Goal: Information Seeking & Learning: Learn about a topic

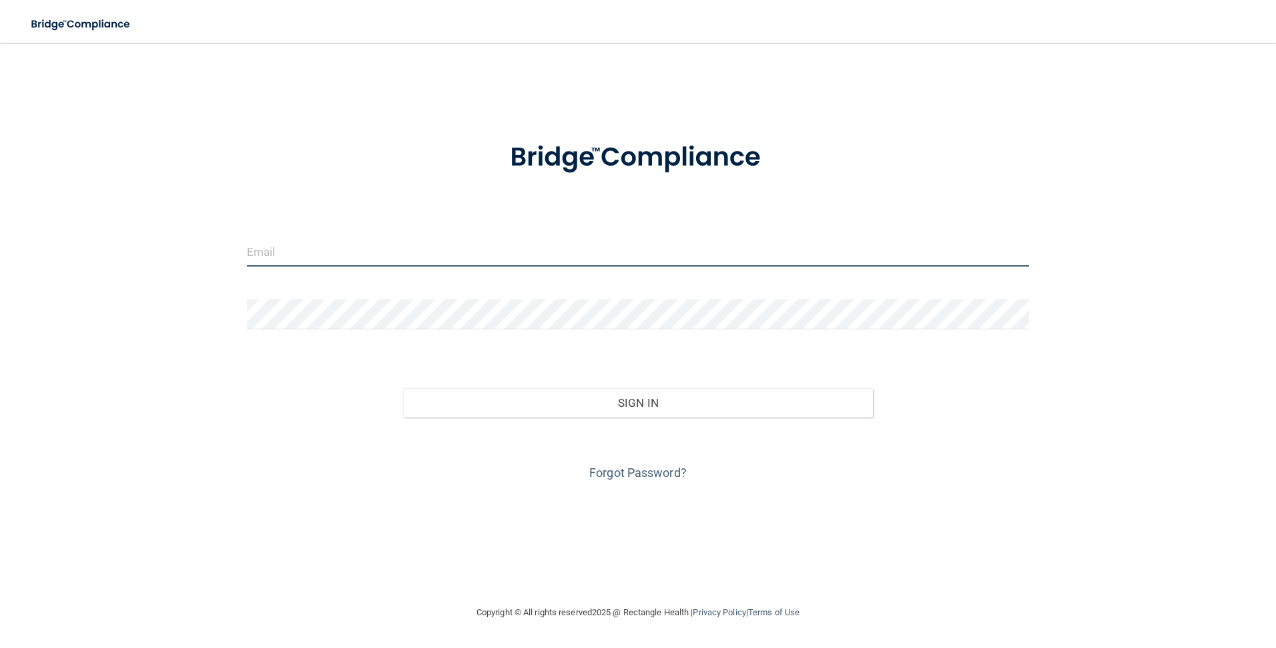
type input "[EMAIL_ADDRESS][DOMAIN_NAME]"
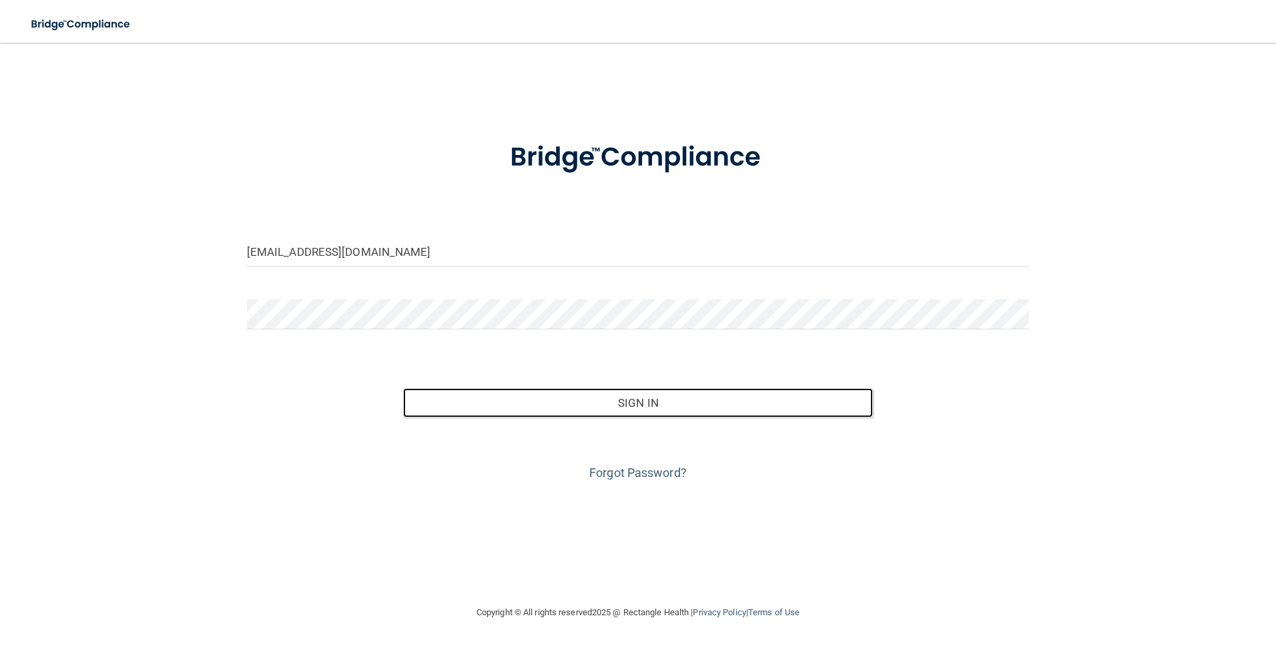
click at [643, 400] on button "Sign In" at bounding box center [638, 402] width 470 height 29
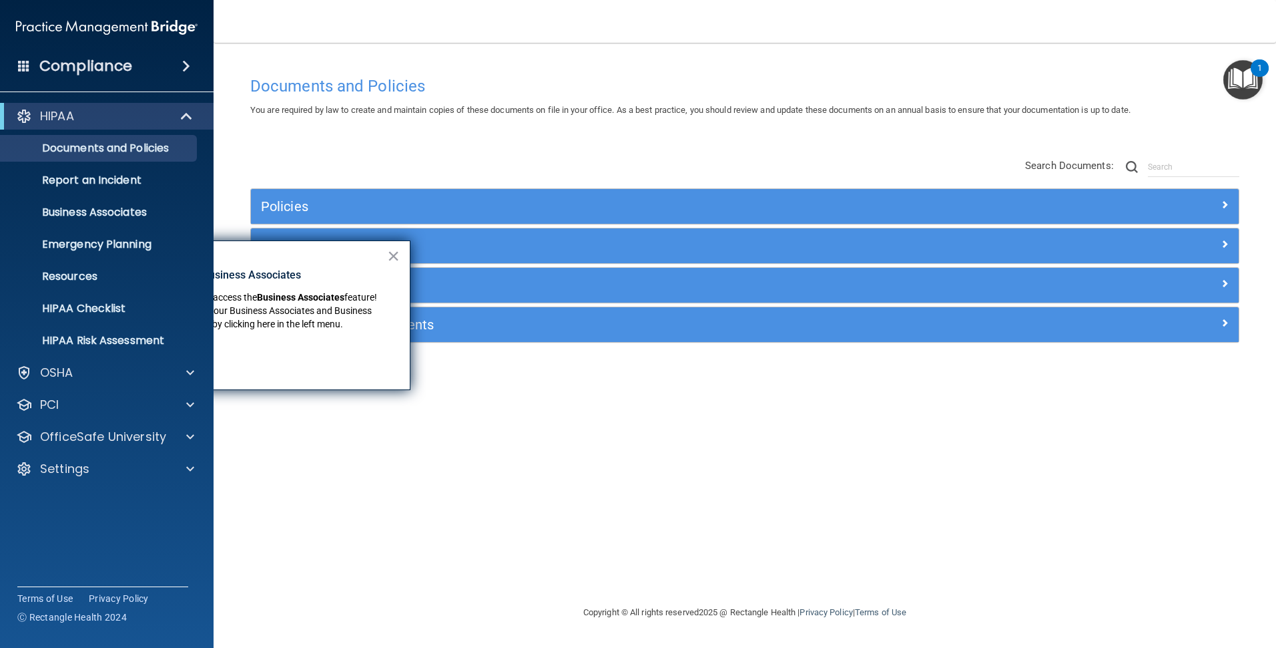
click at [392, 256] on button "×" at bounding box center [393, 255] width 13 height 21
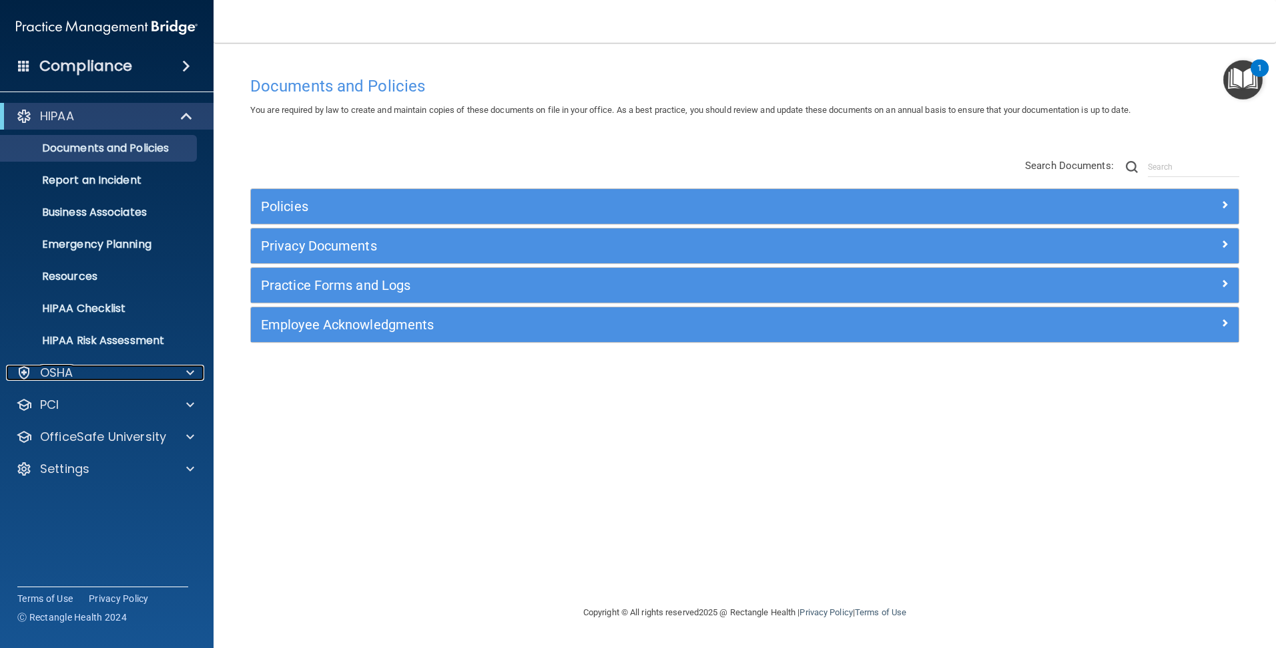
click at [112, 368] on div "OSHA" at bounding box center [89, 372] width 166 height 16
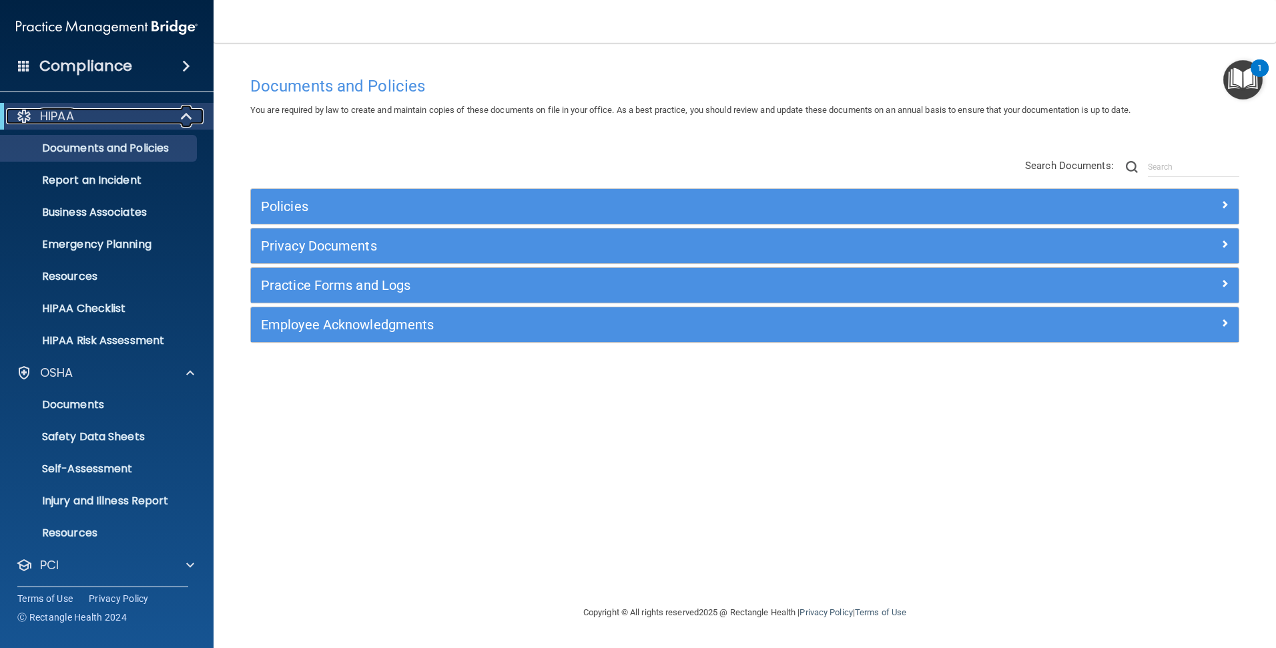
click at [187, 114] on span at bounding box center [187, 116] width 11 height 16
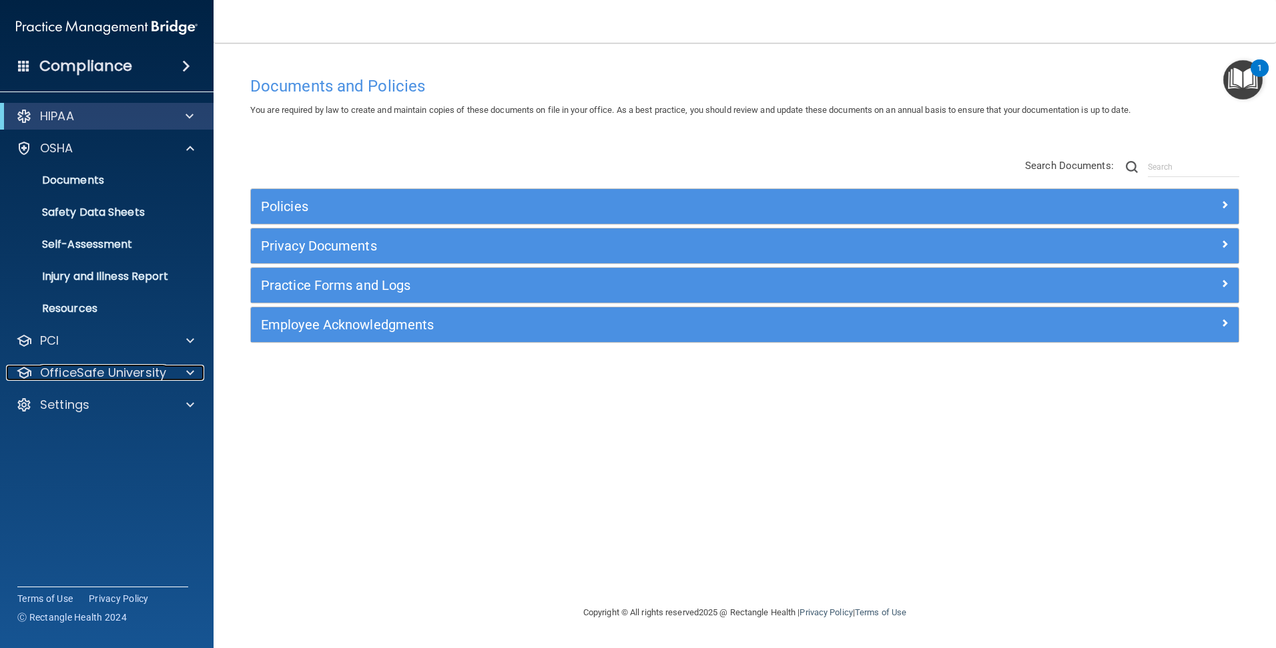
click at [119, 366] on p "OfficeSafe University" at bounding box center [103, 372] width 126 height 16
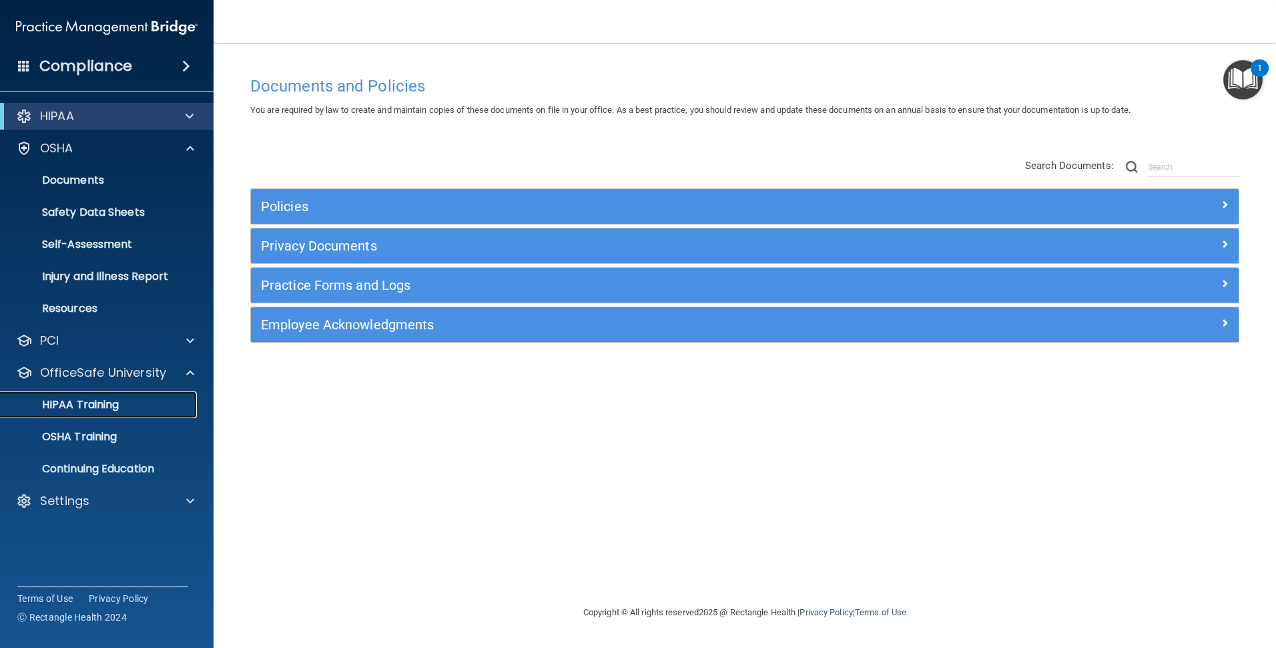
click at [103, 405] on p "HIPAA Training" at bounding box center [64, 404] width 110 height 13
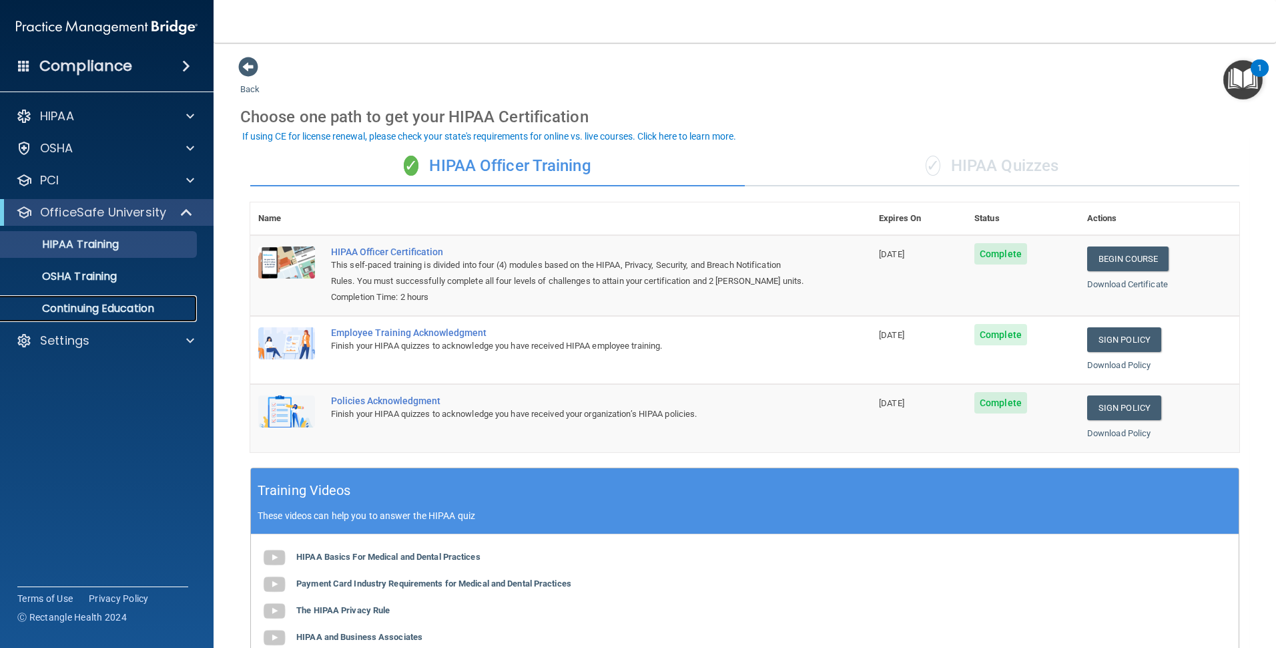
click at [115, 305] on p "Continuing Education" at bounding box center [100, 308] width 182 height 13
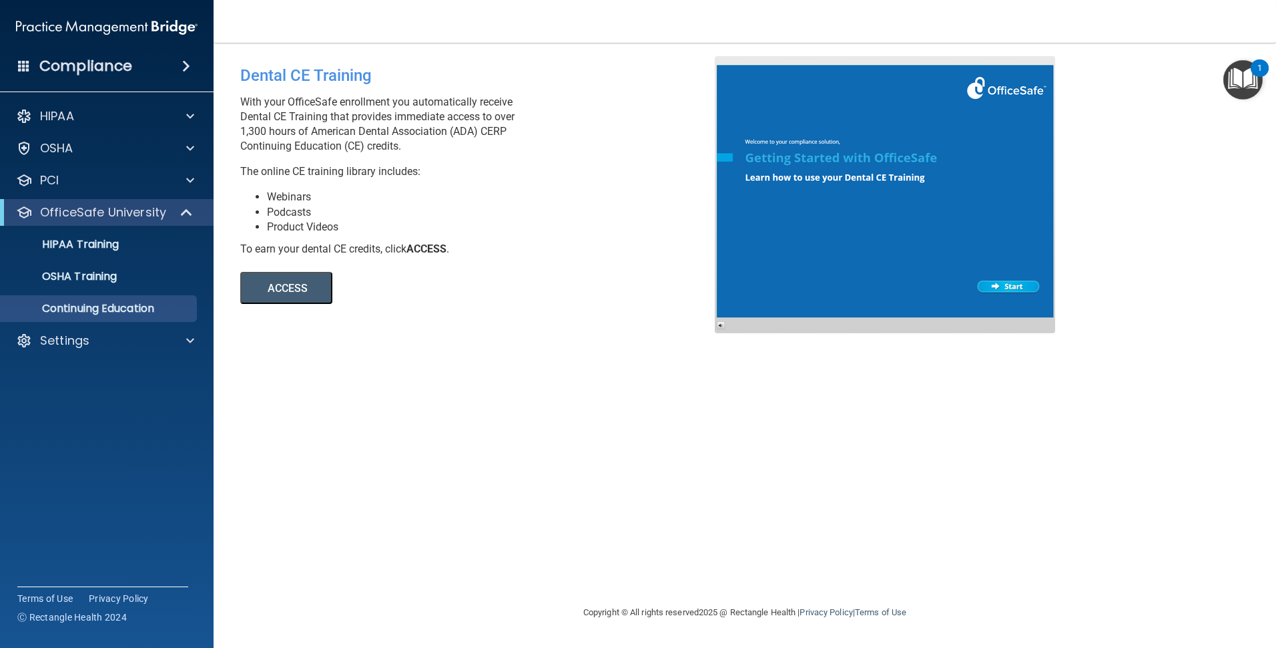
click at [292, 288] on button "ACCESS" at bounding box center [286, 288] width 92 height 32
